Goal: Task Accomplishment & Management: Manage account settings

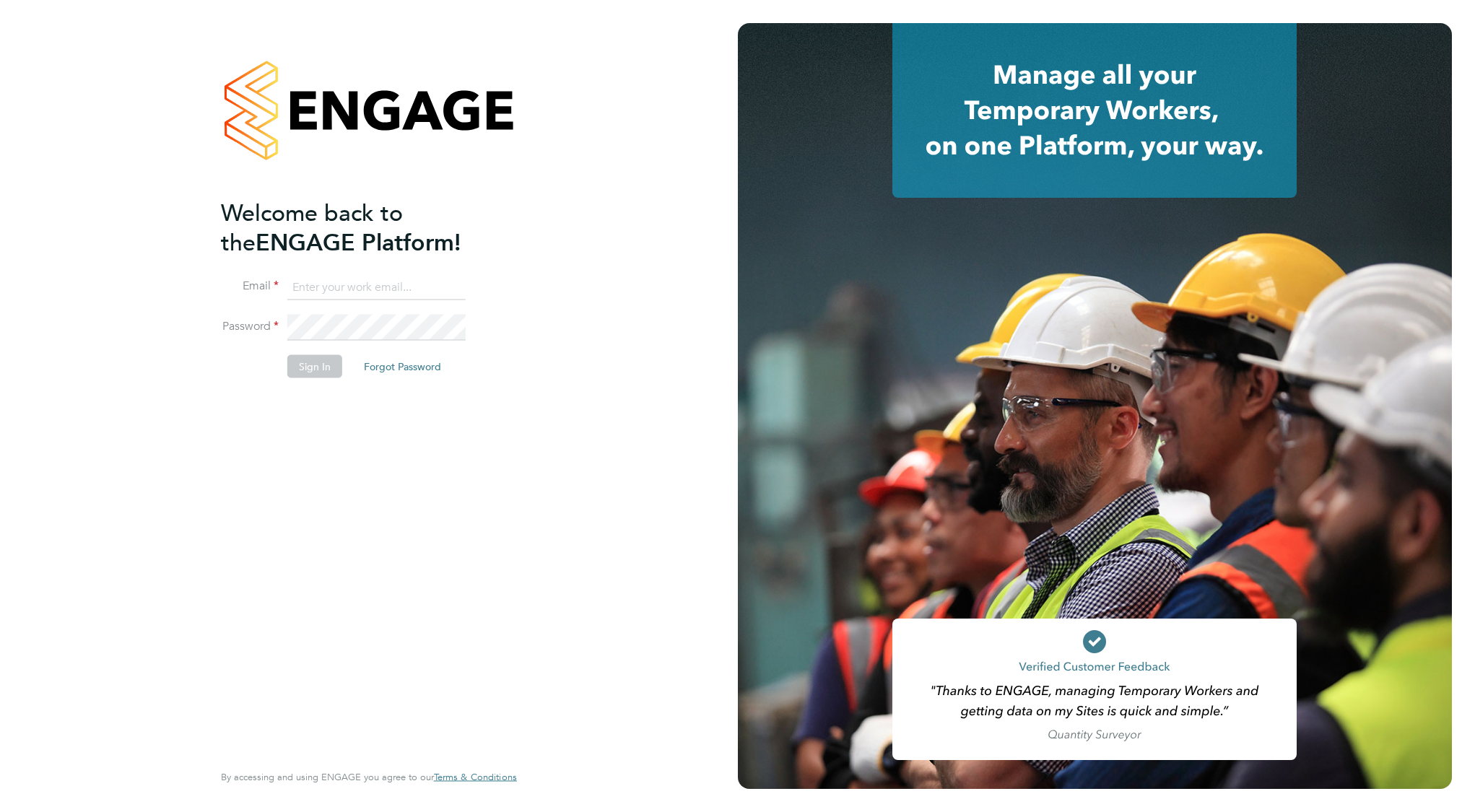
type input "[EMAIL_ADDRESS][DOMAIN_NAME]"
click at [322, 371] on button "Sign In" at bounding box center [314, 366] width 55 height 23
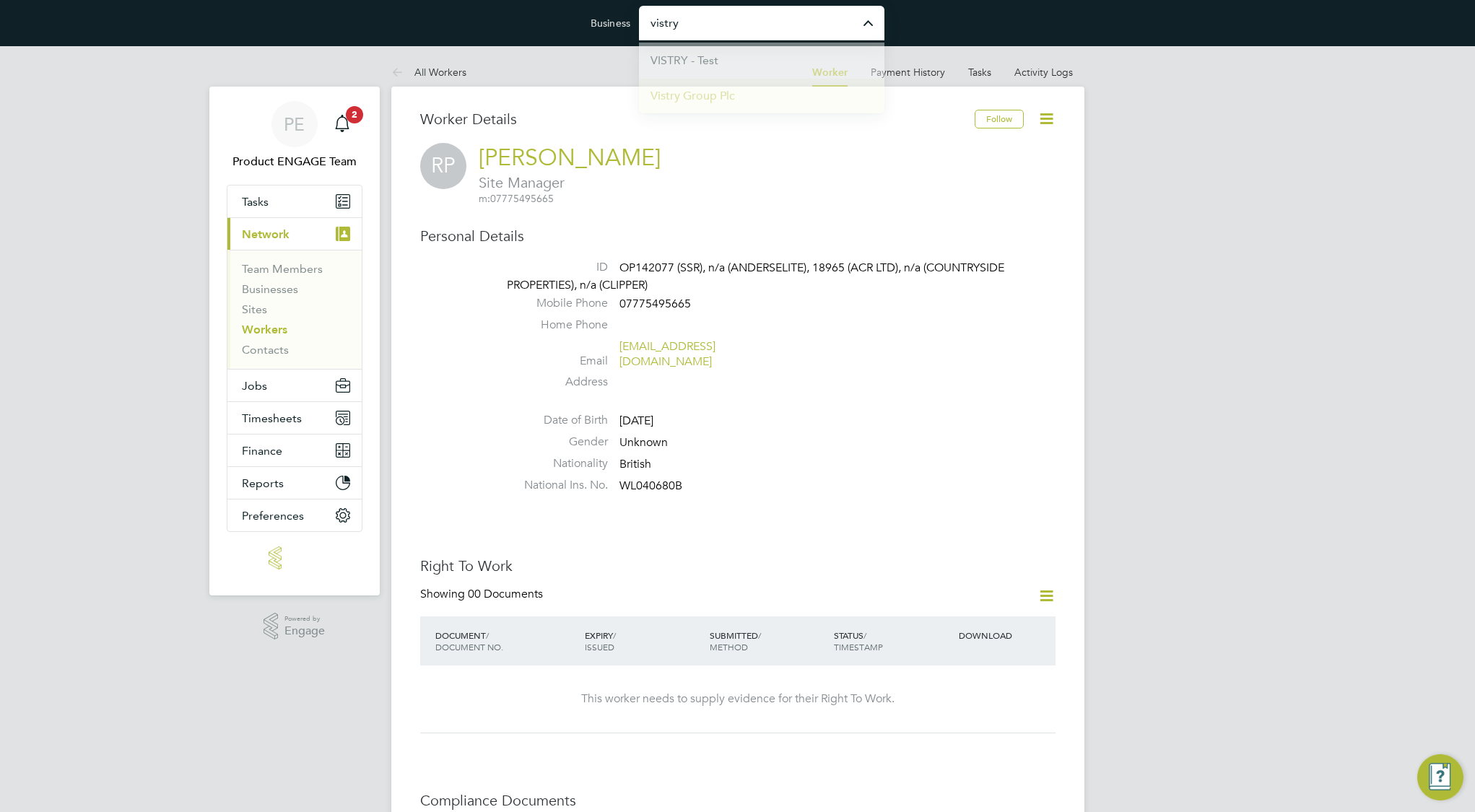
type input "Vistry Group Plc"
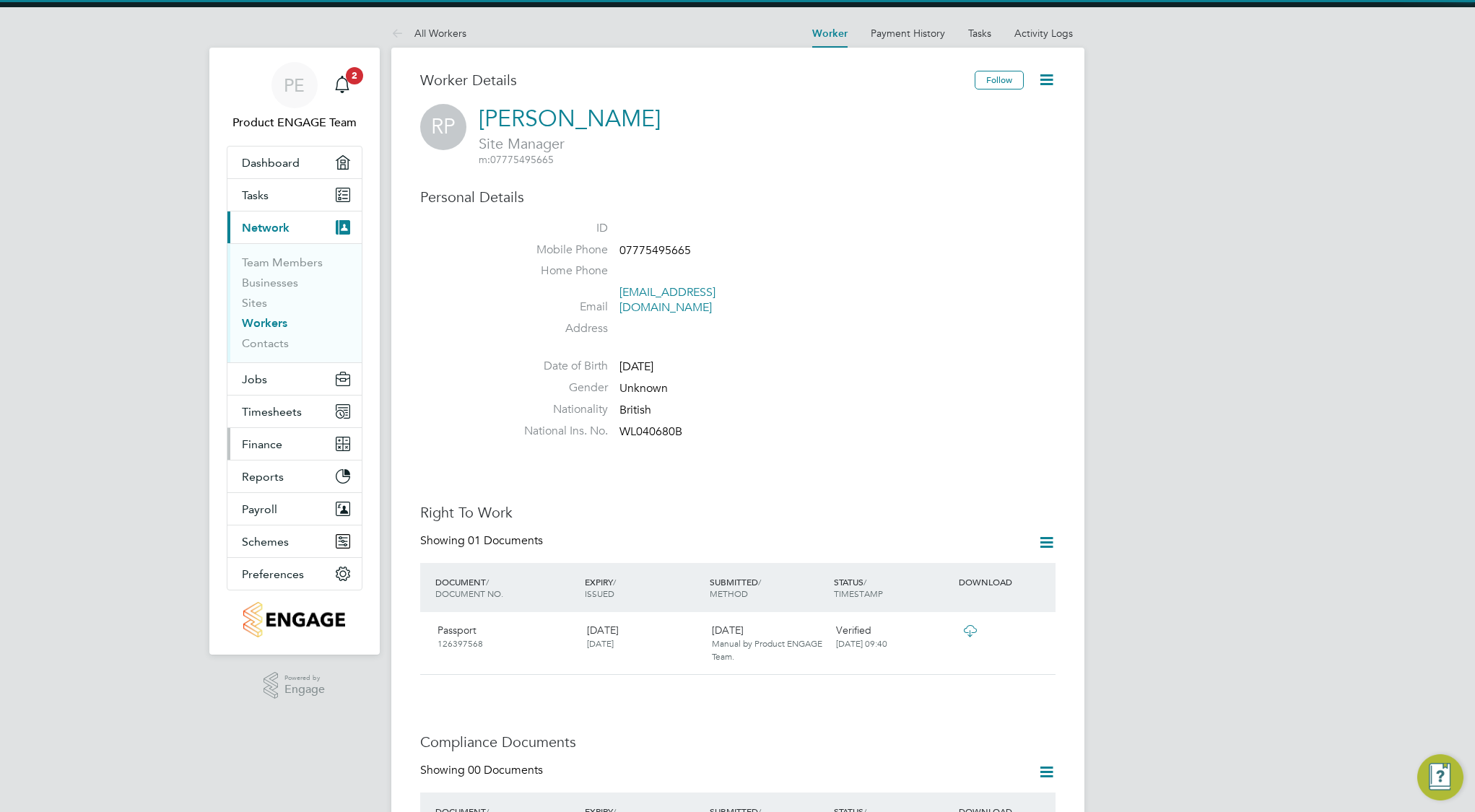
scroll to position [39, 0]
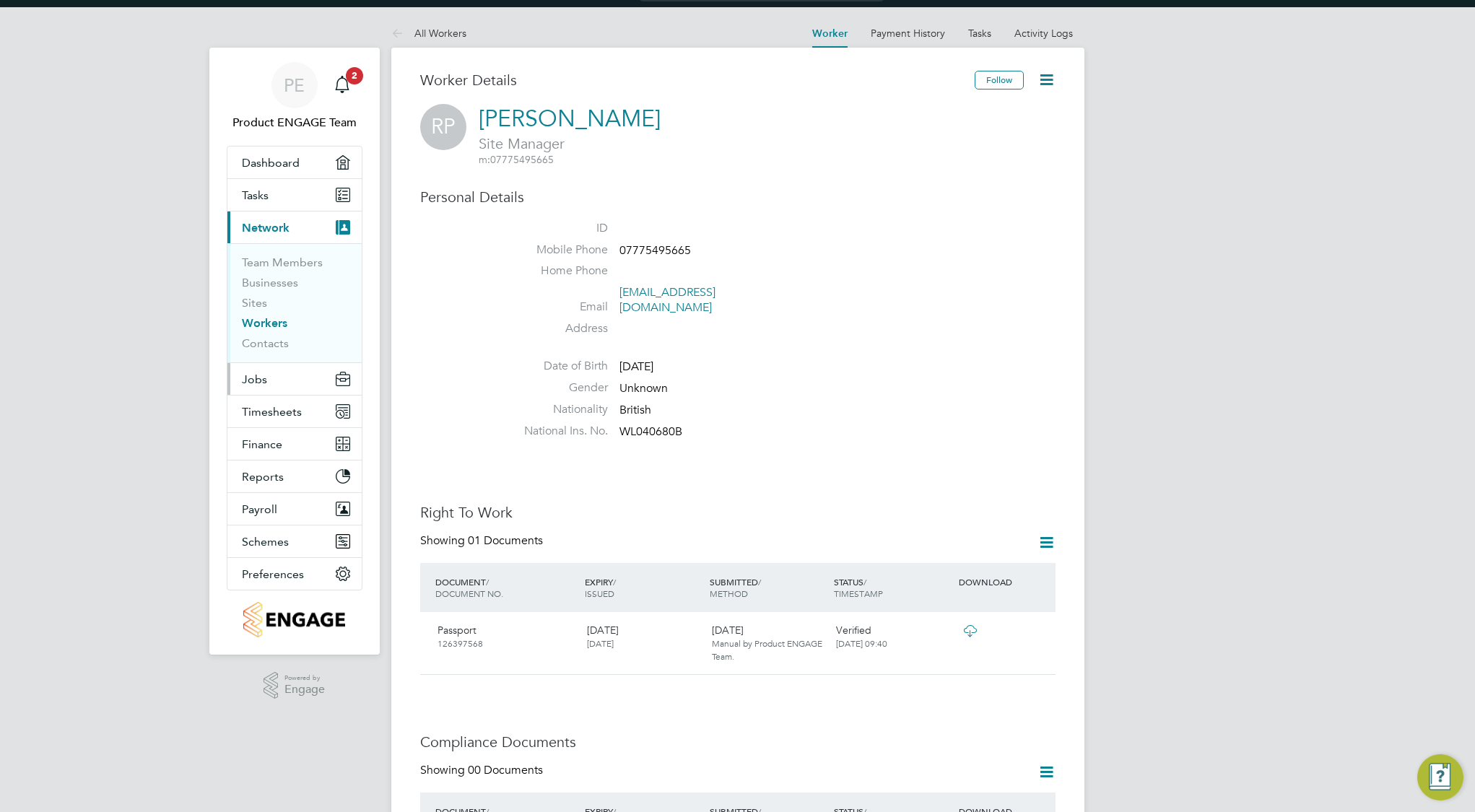
click at [260, 382] on span "Jobs" at bounding box center [255, 379] width 25 height 13
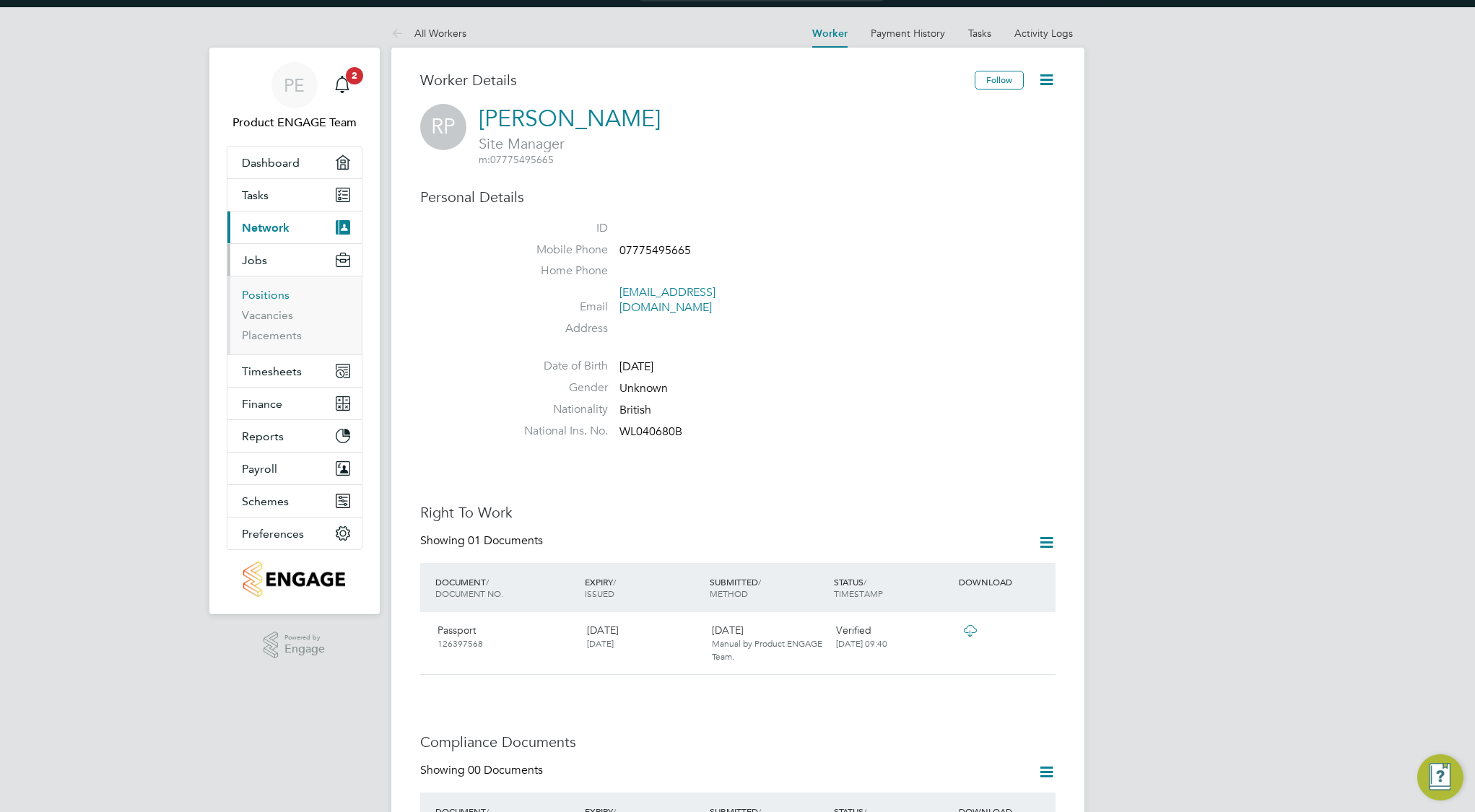
click at [266, 298] on link "Positions" at bounding box center [266, 294] width 48 height 13
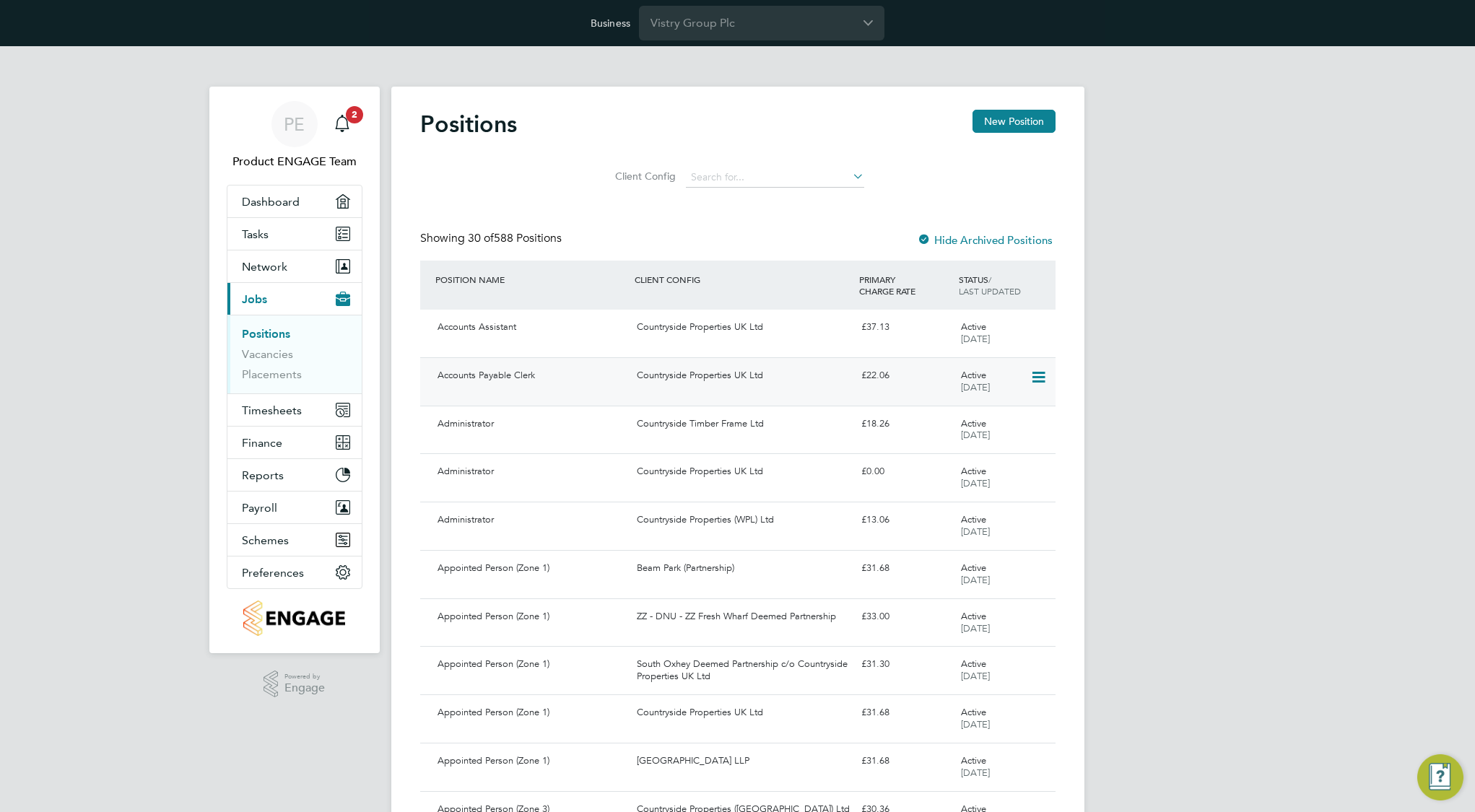
click at [756, 387] on div "Accounts Payable Clerk Countryside Properties UK Ltd £22.06 Active 11 Nov 2024" at bounding box center [738, 381] width 635 height 48
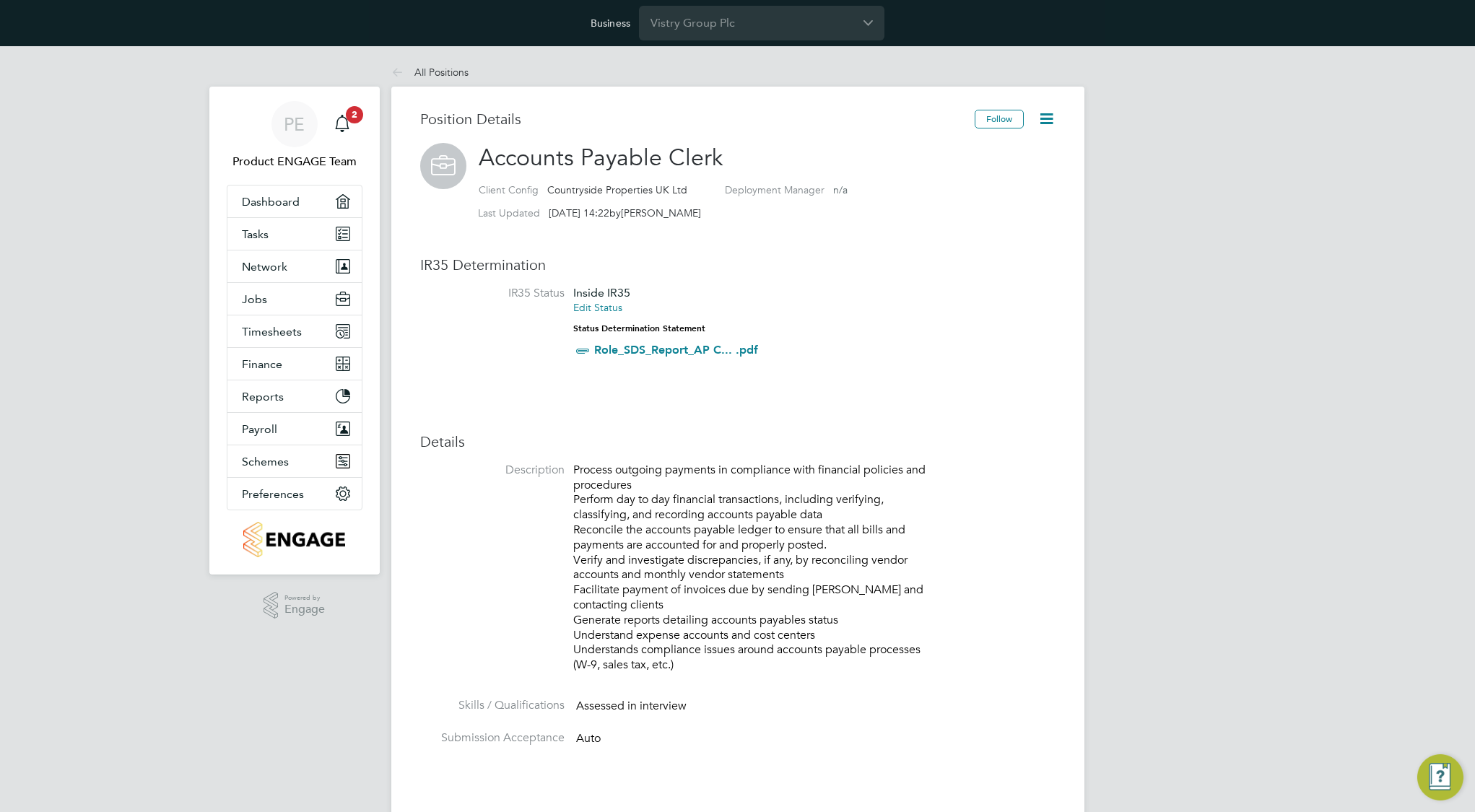
click at [1047, 118] on icon at bounding box center [1046, 118] width 18 height 18
click at [1007, 190] on li "Timesheet Settings" at bounding box center [999, 193] width 106 height 21
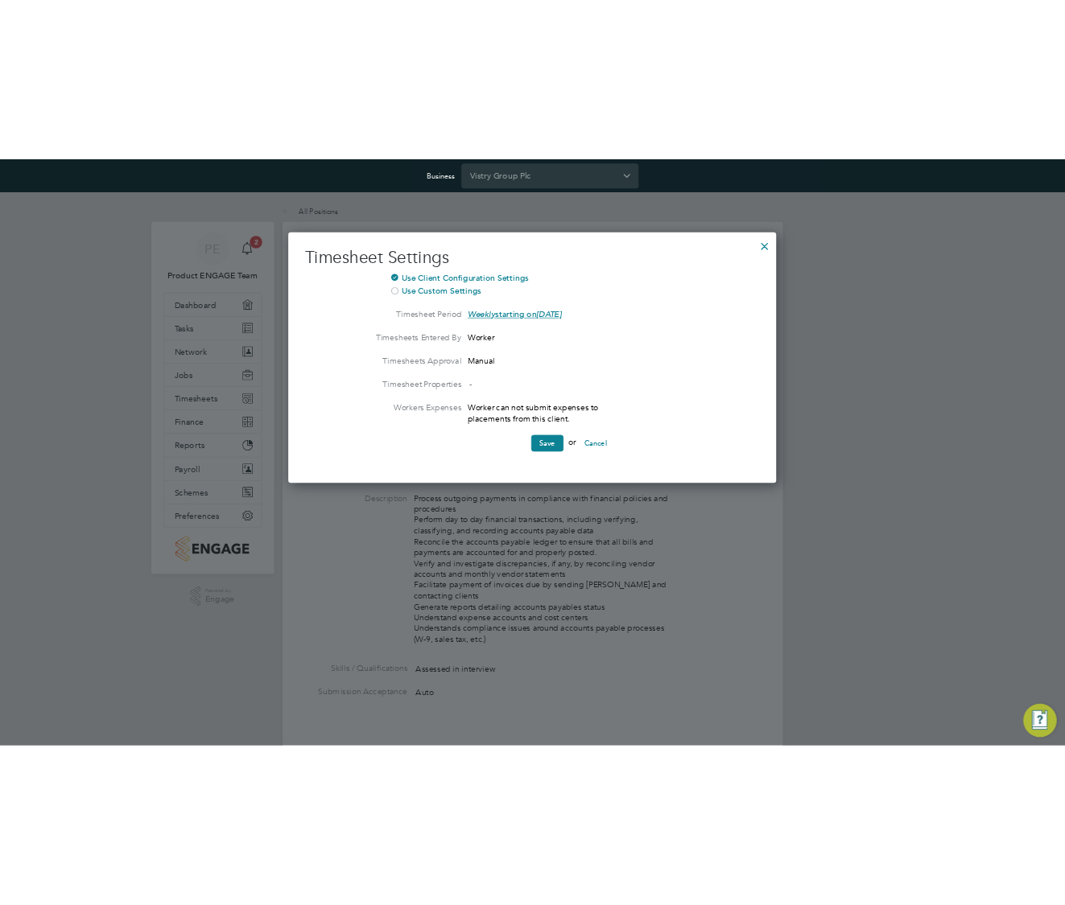
scroll to position [388, 754]
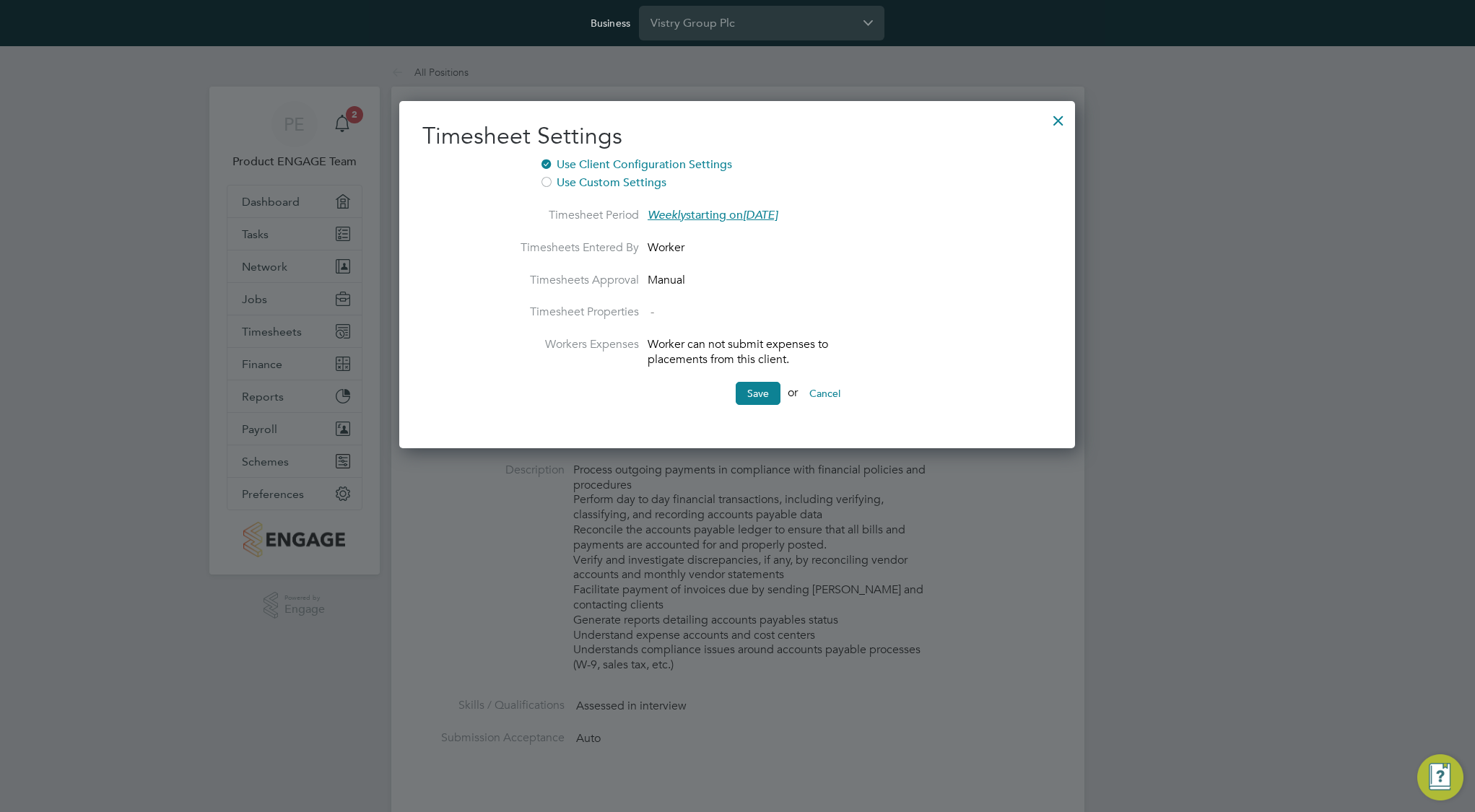
click at [1060, 122] on div at bounding box center [1058, 117] width 26 height 26
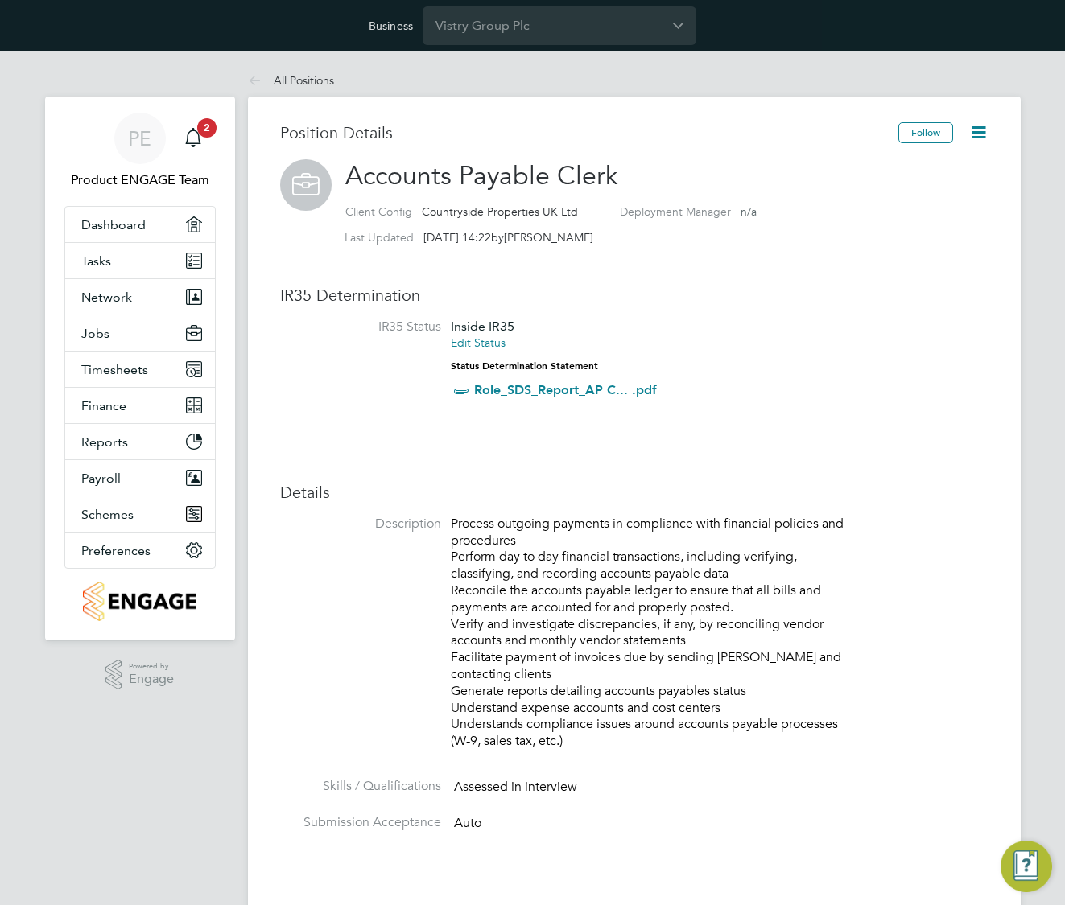
click at [980, 134] on icon at bounding box center [978, 132] width 20 height 20
click at [1032, 113] on div "PE Product ENGAGE Team Notifications 2 Applications: Dashboard Tasks Network Te…" at bounding box center [532, 831] width 1065 height 1558
click at [980, 134] on icon at bounding box center [978, 132] width 20 height 20
click at [939, 216] on li "Timesheet Settings" at bounding box center [926, 215] width 118 height 23
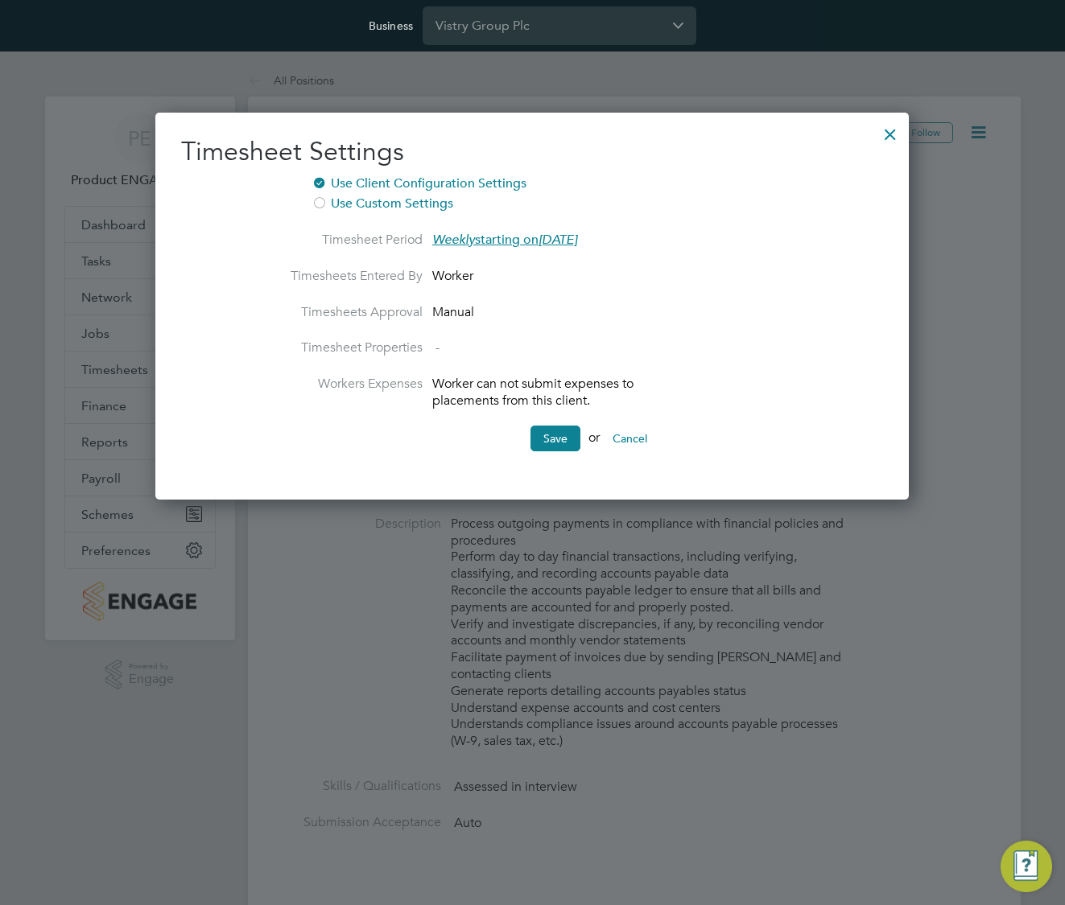
click at [893, 134] on div at bounding box center [890, 130] width 29 height 29
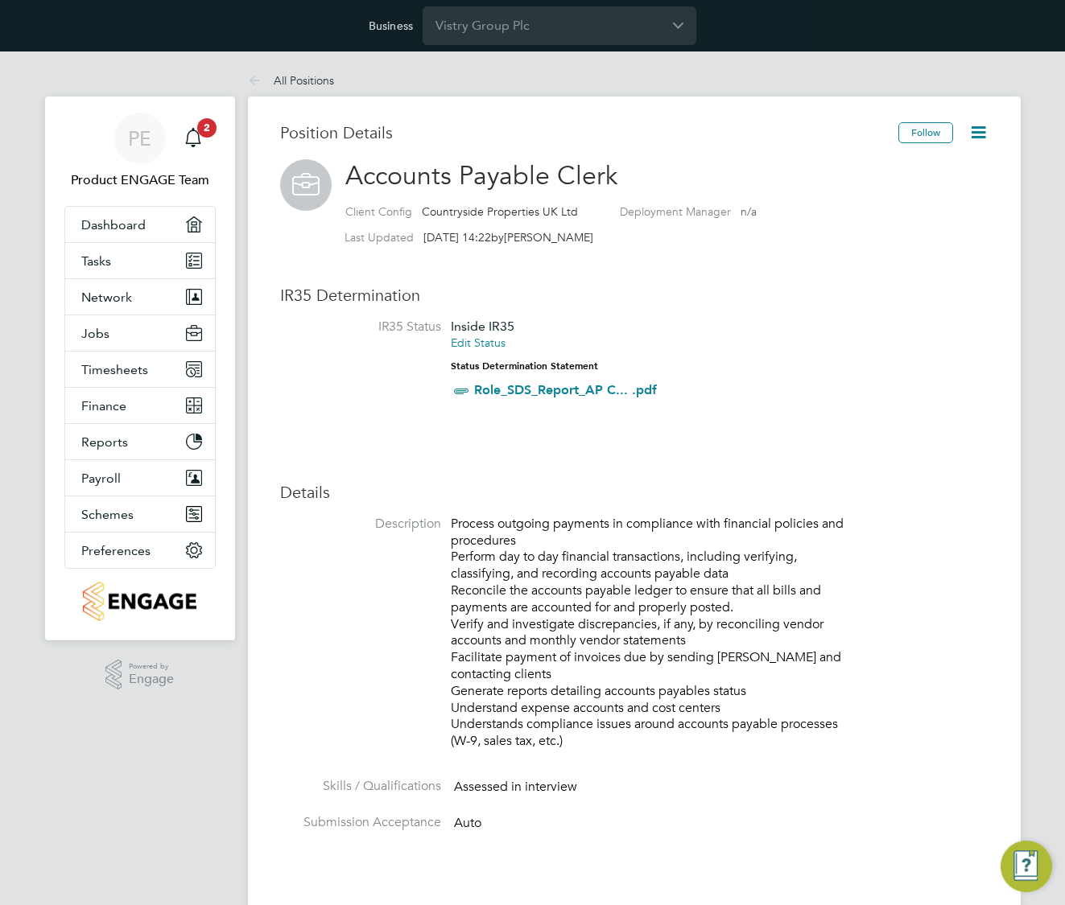
click at [981, 137] on icon at bounding box center [978, 132] width 20 height 20
click at [914, 213] on li "Timesheet Settings" at bounding box center [926, 215] width 118 height 23
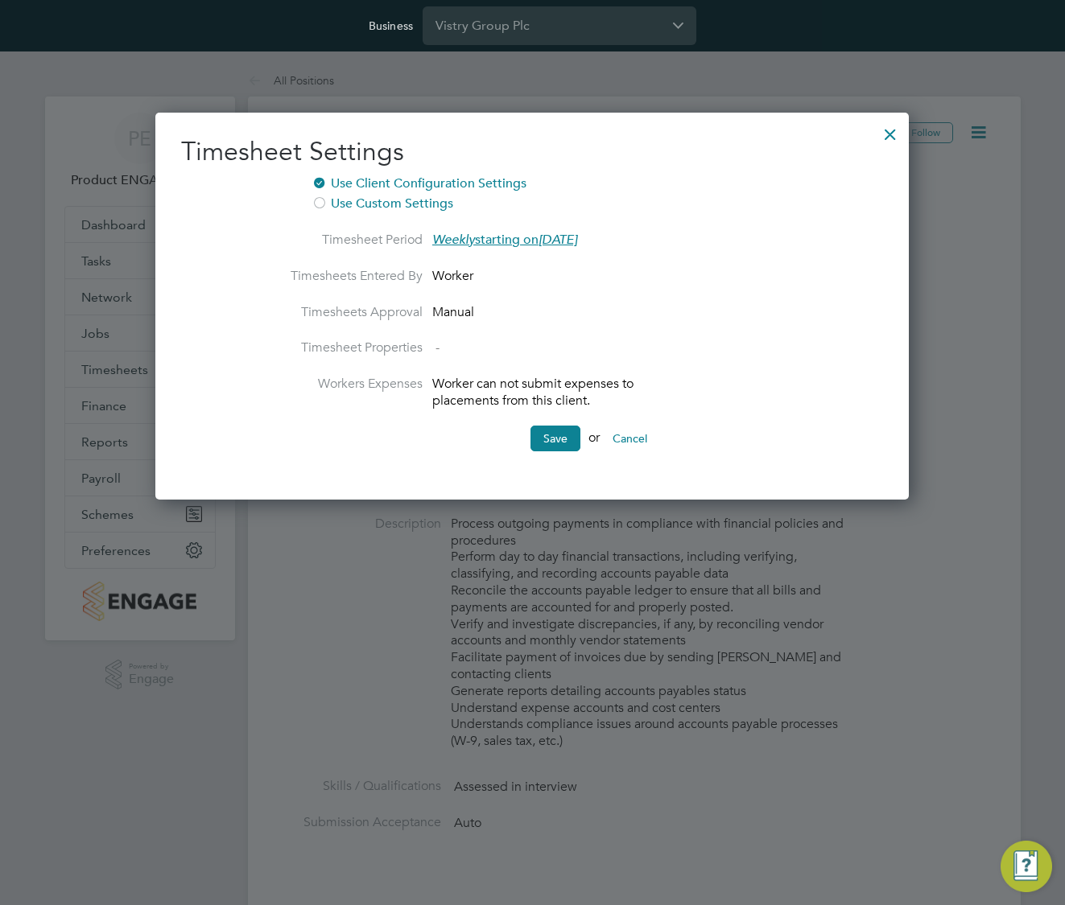
click at [880, 133] on div at bounding box center [890, 130] width 29 height 29
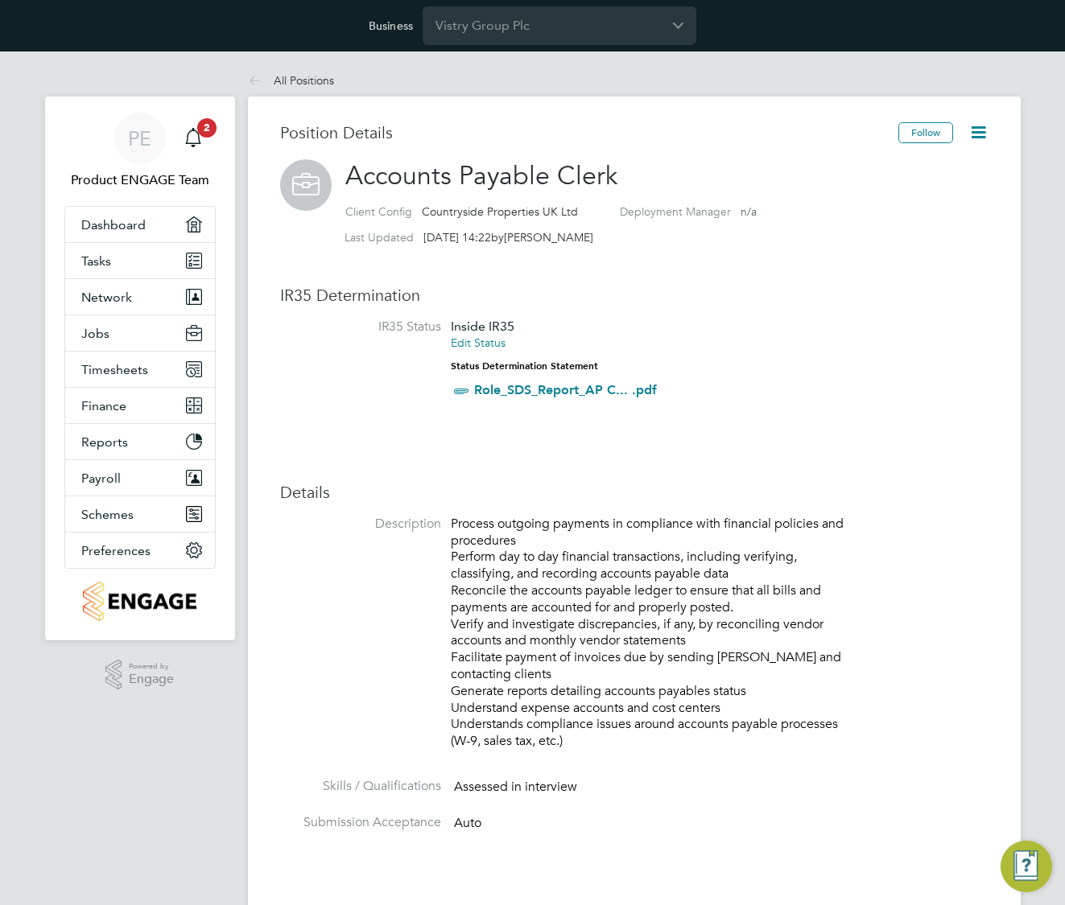
click at [975, 133] on icon at bounding box center [978, 132] width 20 height 20
click at [764, 262] on div "Position Details Follow Accounts Payable Clerk Client Config Countryside Proper…" at bounding box center [634, 836] width 708 height 1429
click at [289, 79] on link "All Positions" at bounding box center [291, 80] width 86 height 14
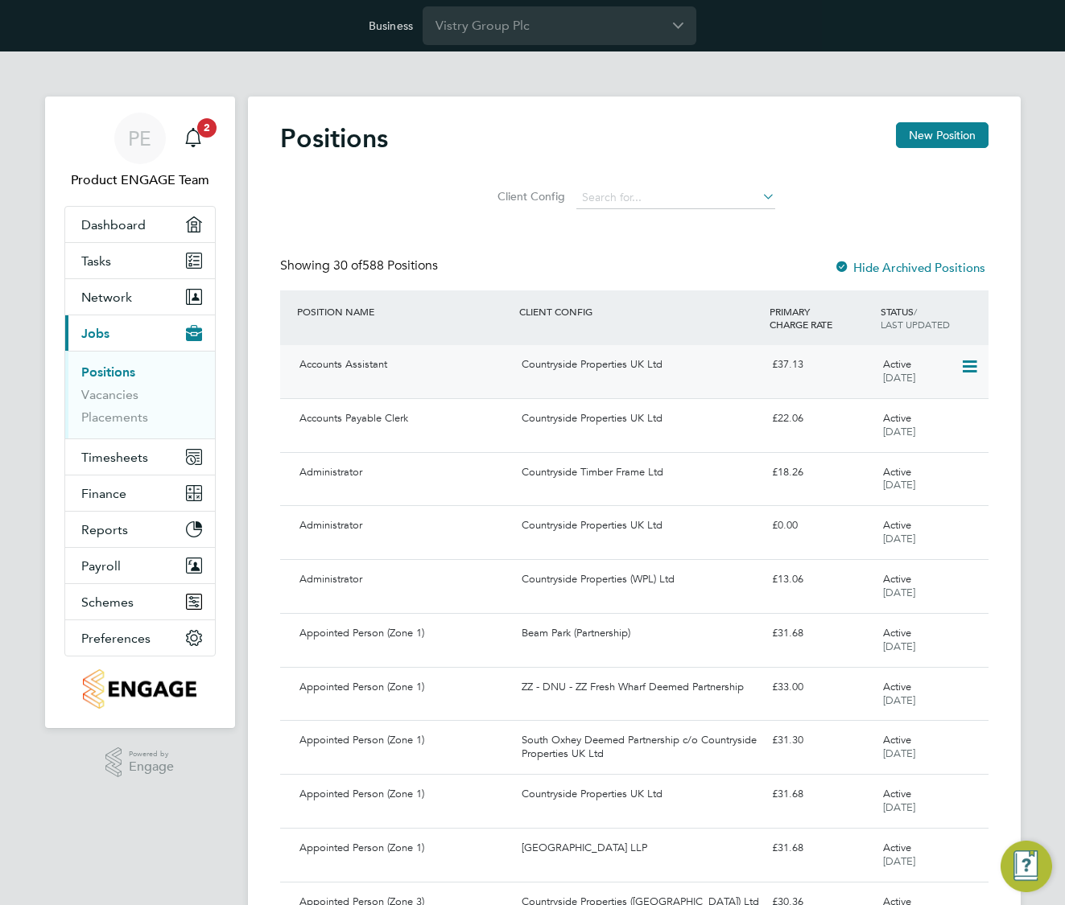
click at [969, 361] on icon at bounding box center [968, 366] width 16 height 19
